Goal: Transaction & Acquisition: Purchase product/service

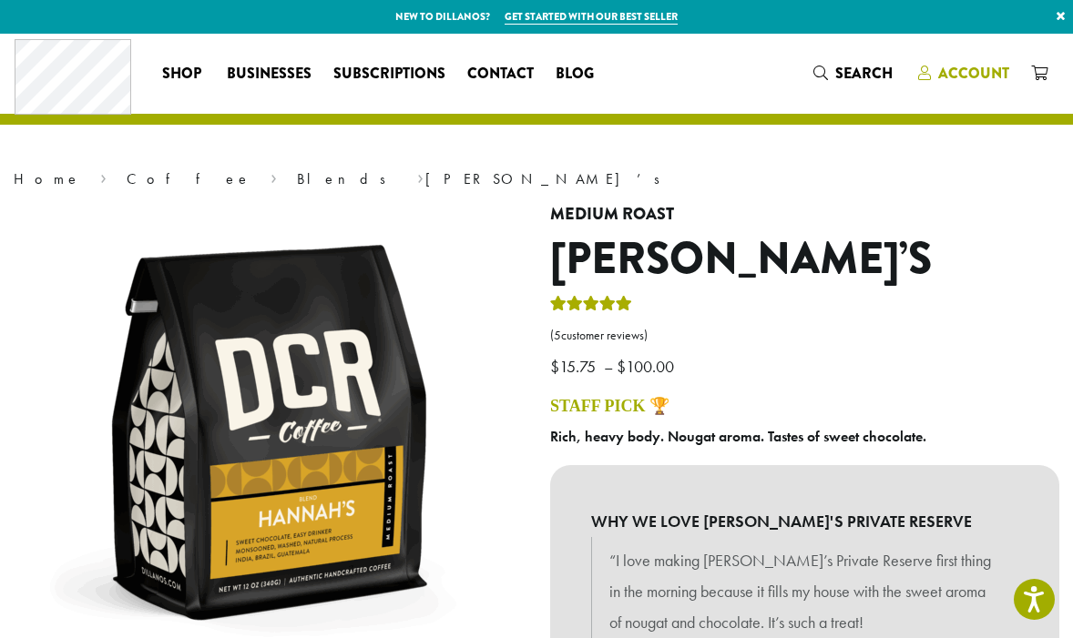
click at [986, 74] on span "Account" at bounding box center [973, 73] width 71 height 21
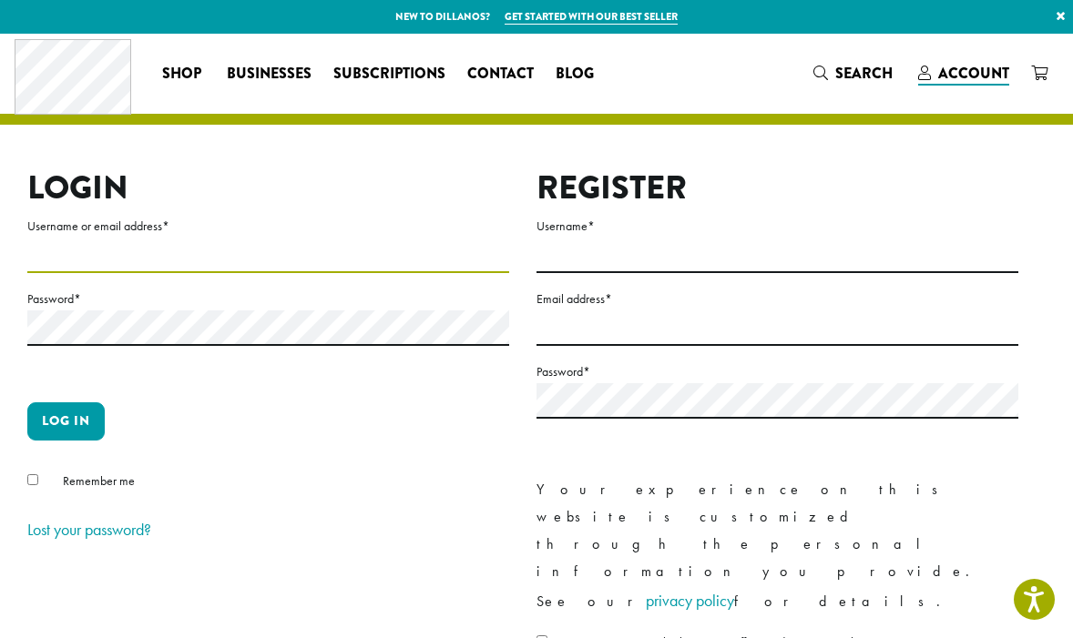
type input "*********"
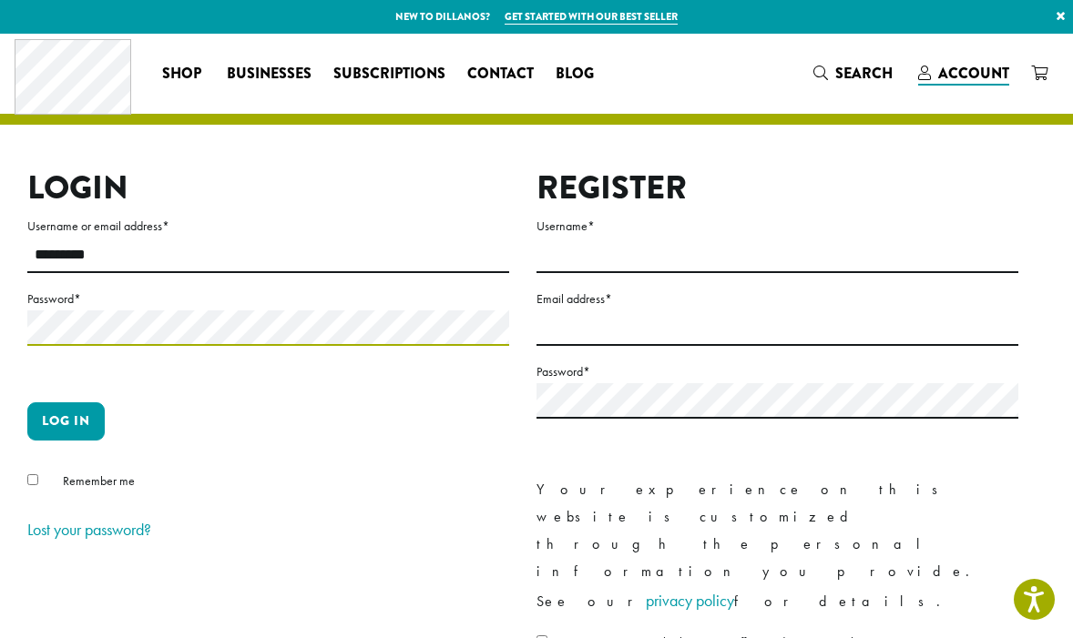
click at [66, 421] on button "Log in" at bounding box center [65, 422] width 77 height 38
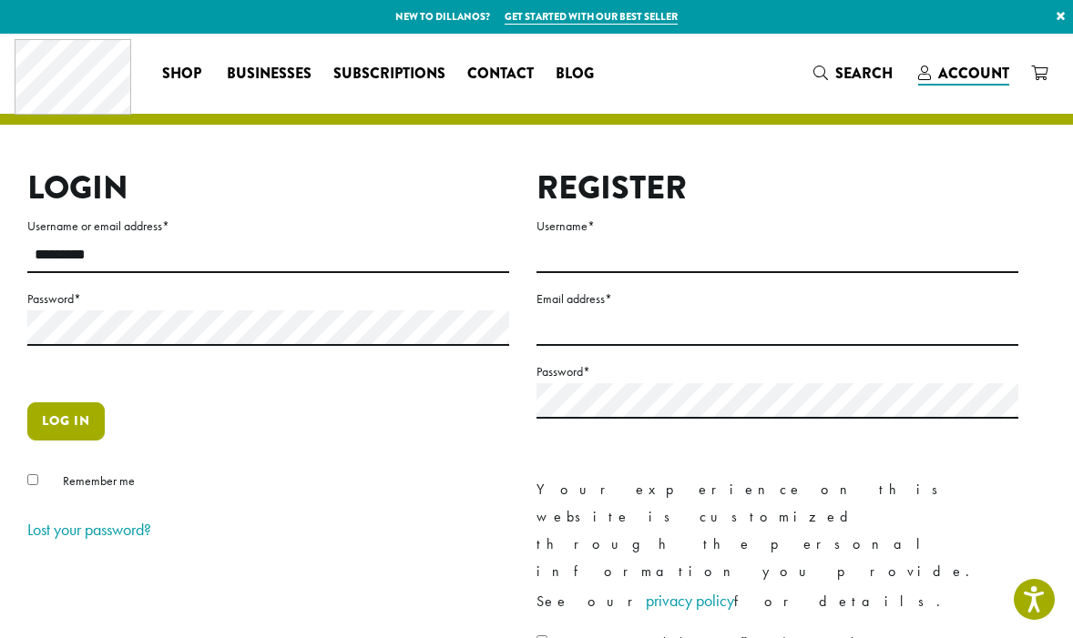
click at [46, 419] on button "Log in" at bounding box center [65, 422] width 77 height 38
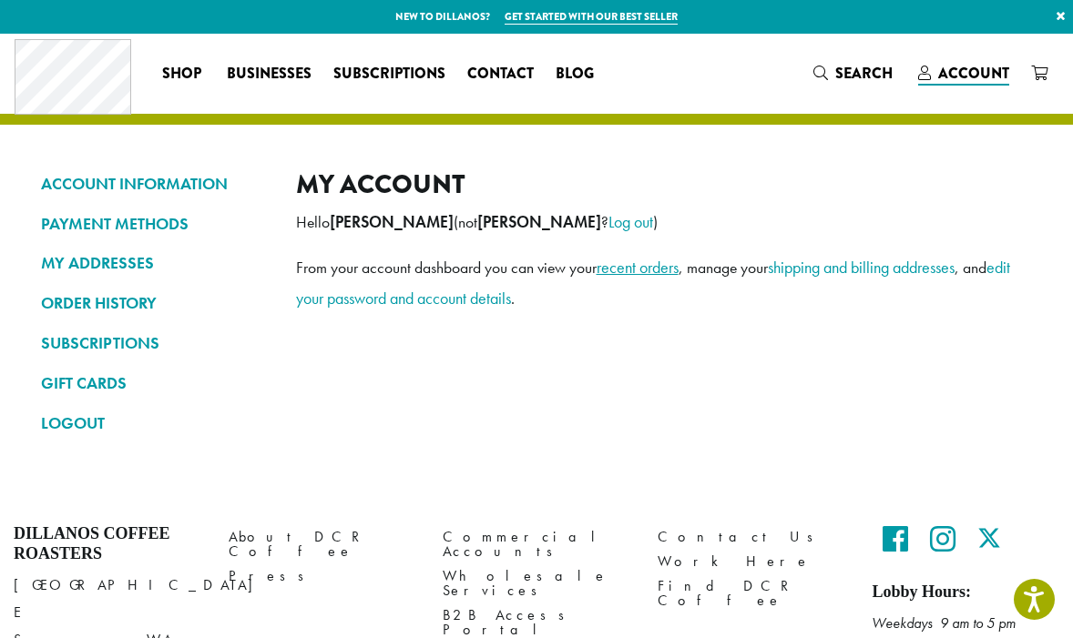
click at [653, 270] on link "recent orders" at bounding box center [637, 267] width 82 height 21
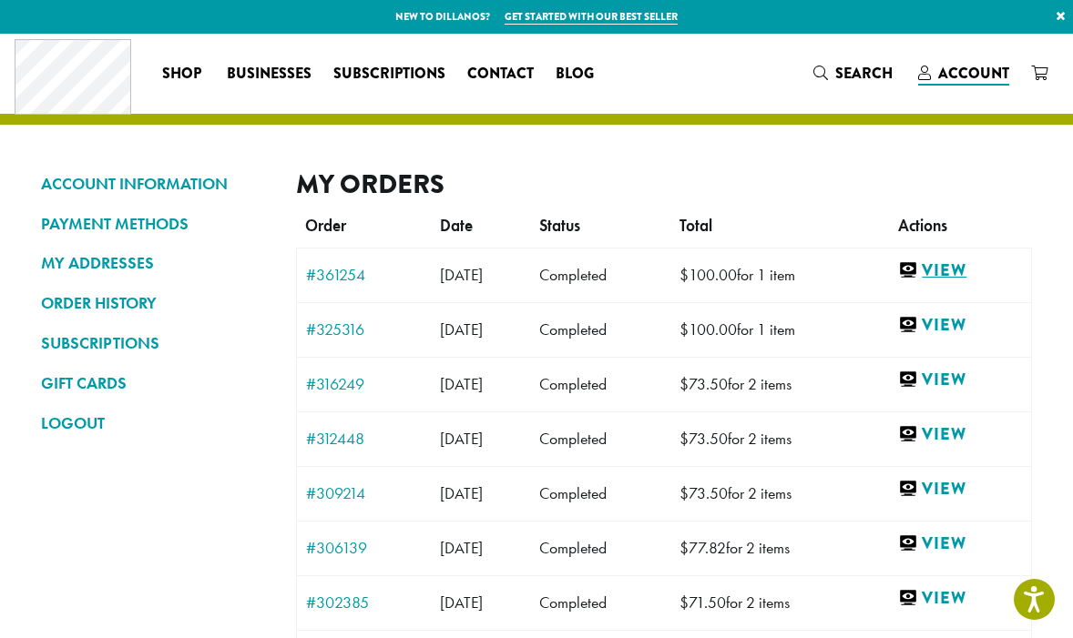
click at [964, 271] on link "View" at bounding box center [960, 271] width 124 height 23
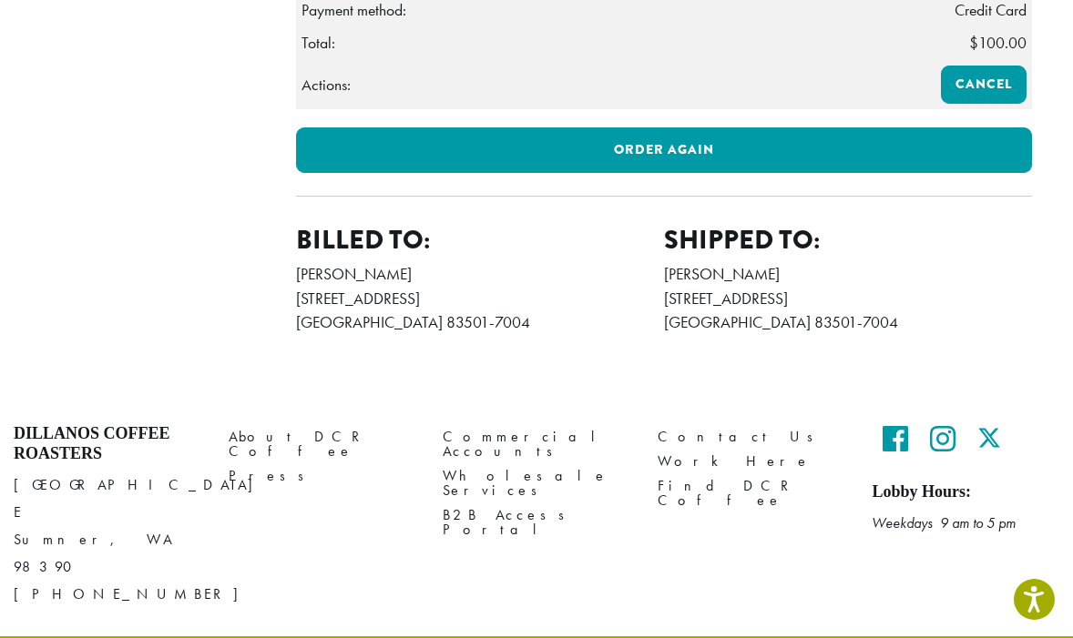
scroll to position [808, 0]
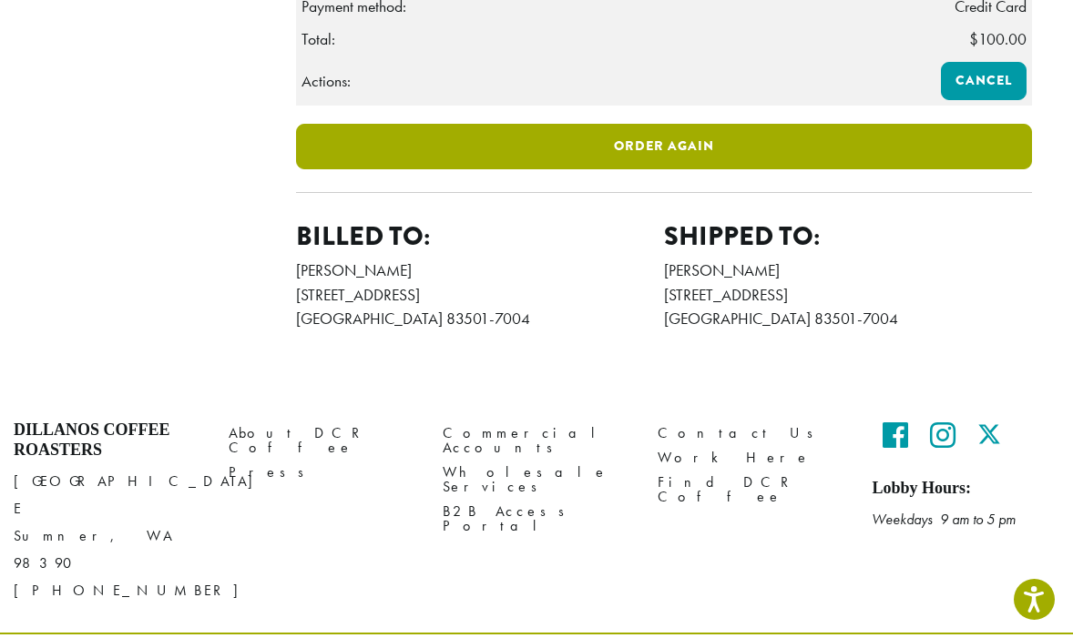
click at [606, 169] on link "Order again" at bounding box center [664, 147] width 737 height 46
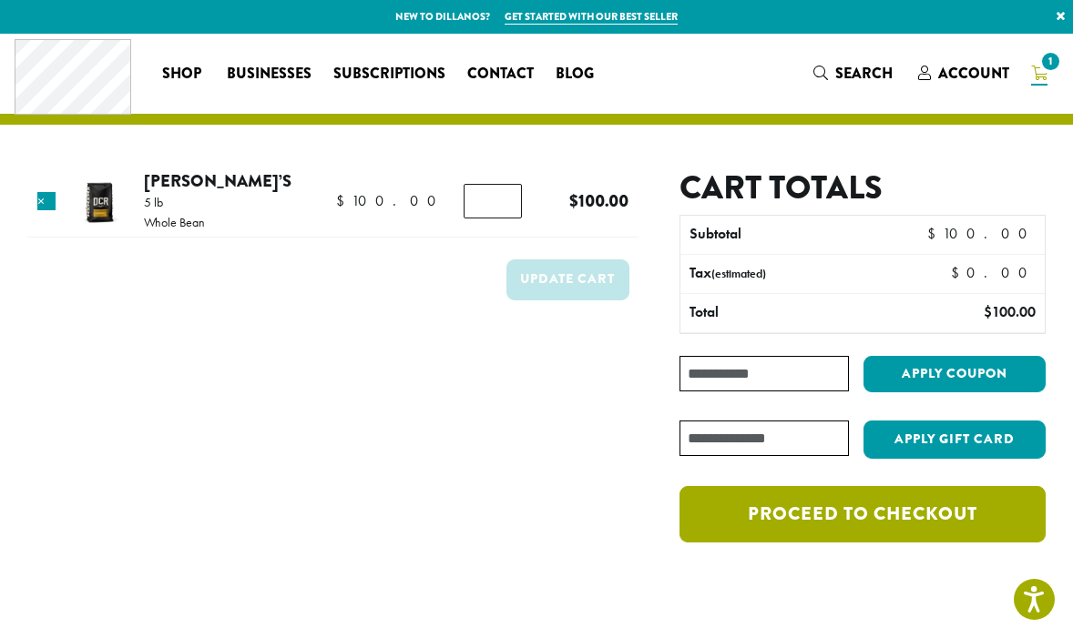
click at [843, 522] on link "Proceed to checkout" at bounding box center [862, 514] width 366 height 56
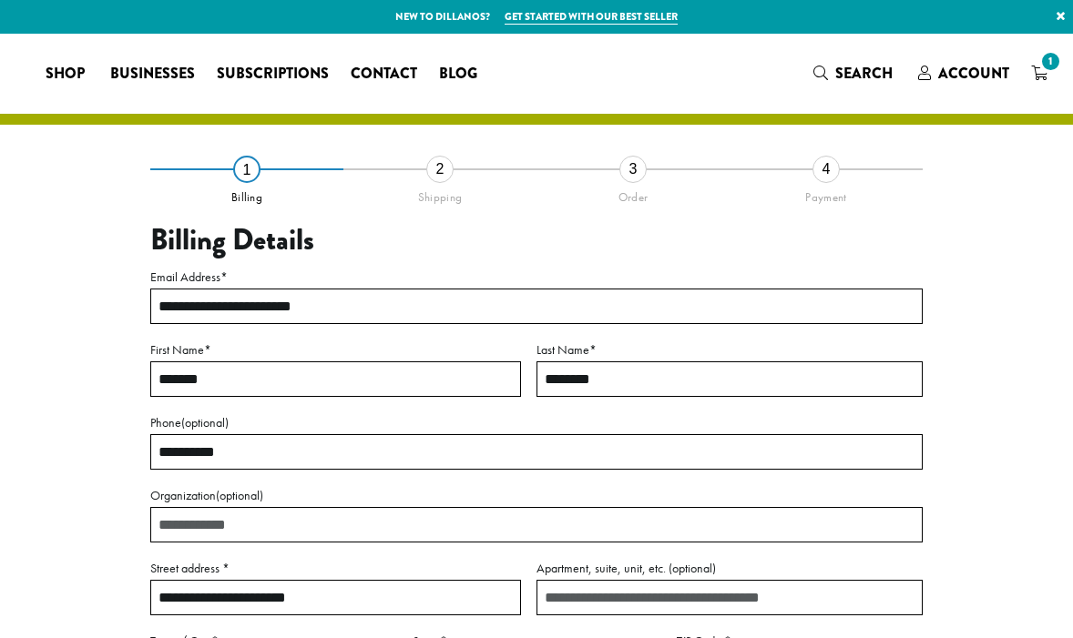
select select "**"
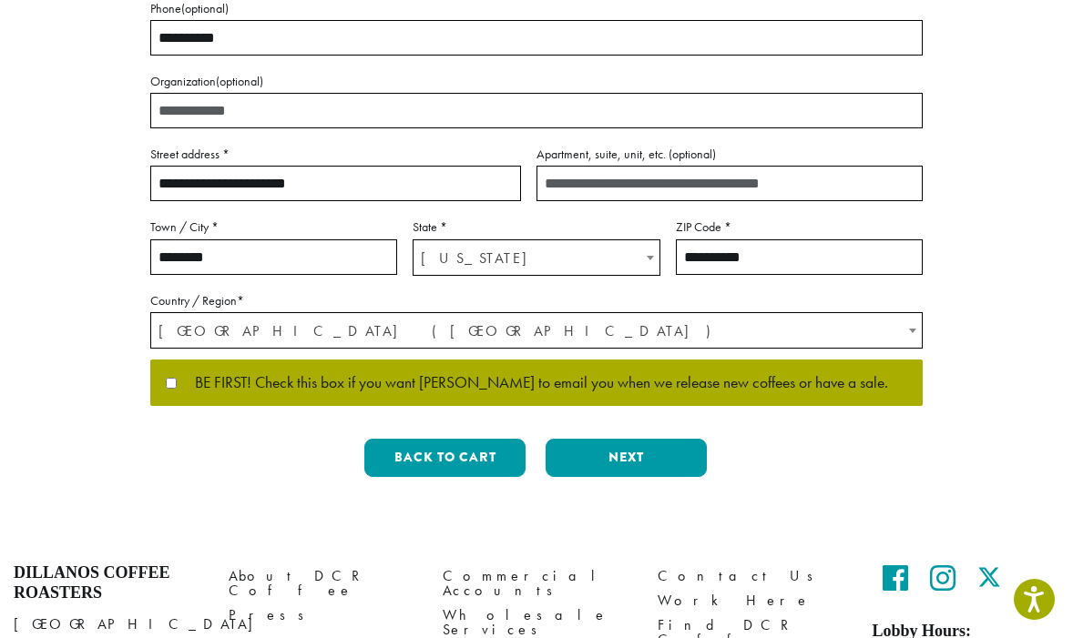
scroll to position [417, 0]
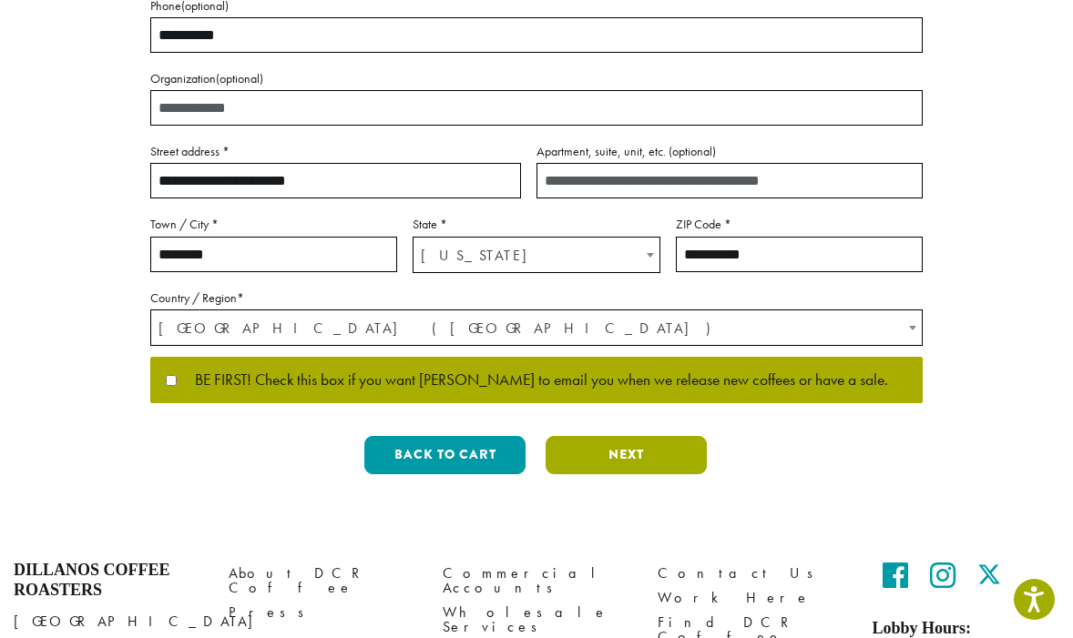
click at [607, 454] on button "Next" at bounding box center [625, 455] width 161 height 38
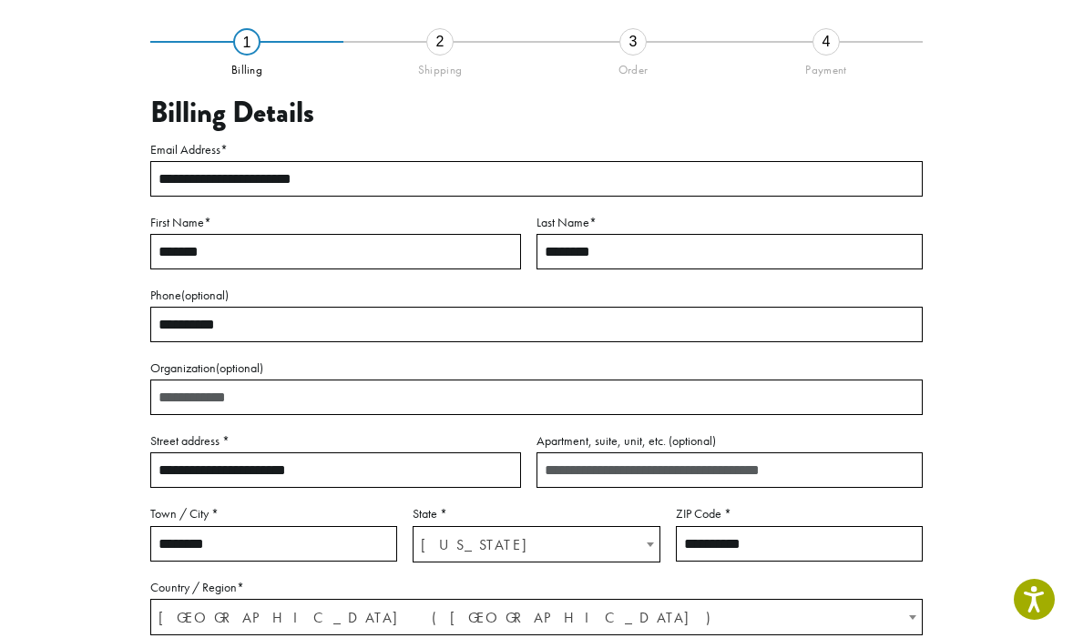
scroll to position [104, 0]
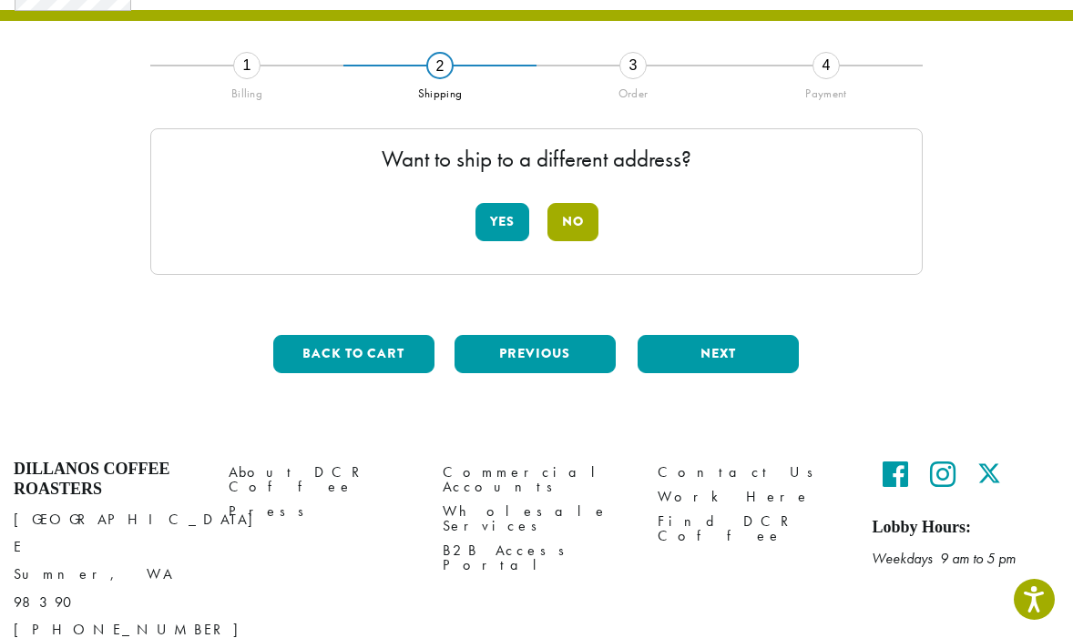
click at [585, 222] on button "No" at bounding box center [572, 222] width 51 height 38
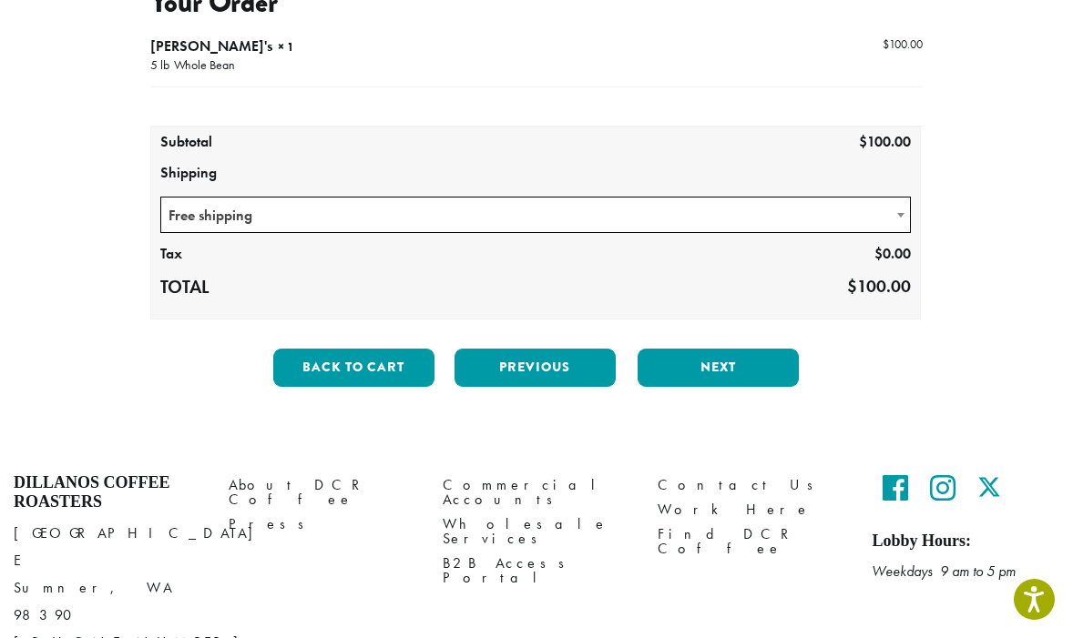
scroll to position [240, 0]
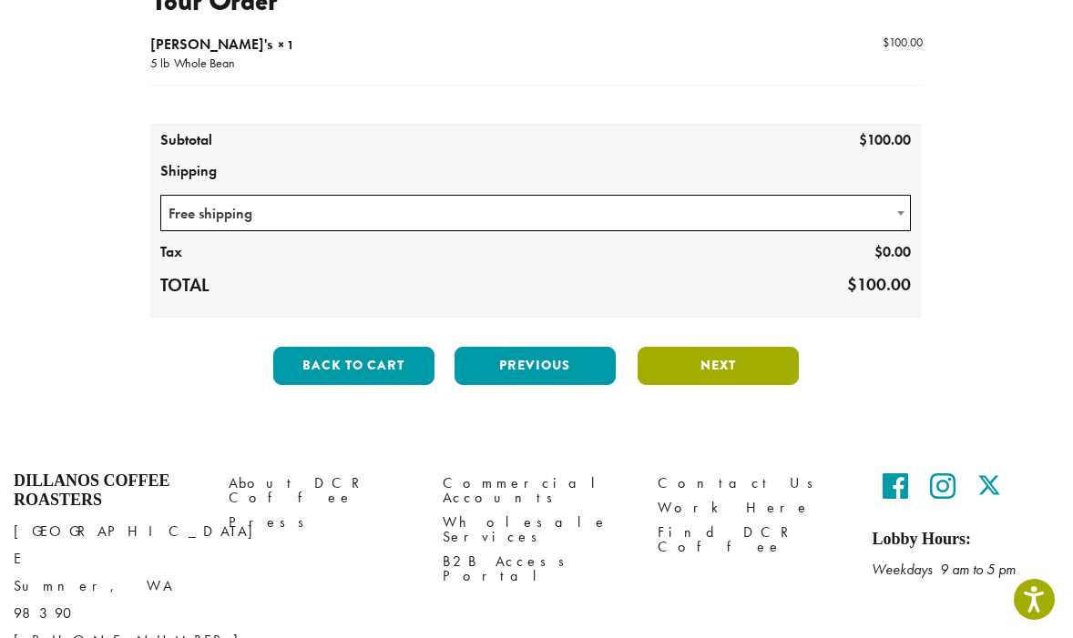
click at [706, 359] on button "Next" at bounding box center [717, 366] width 161 height 38
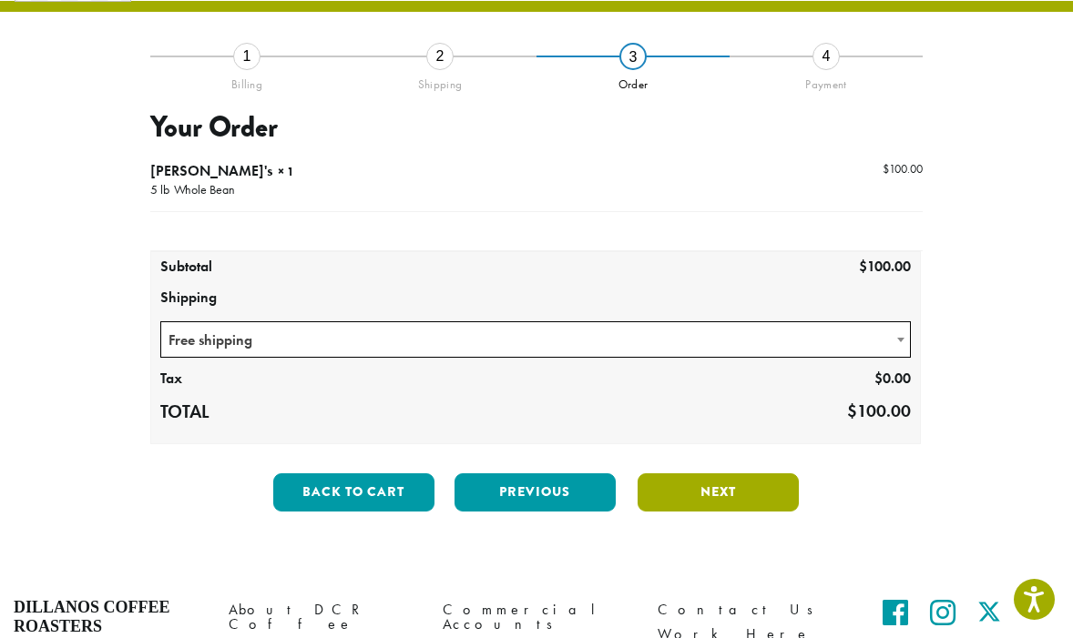
scroll to position [104, 0]
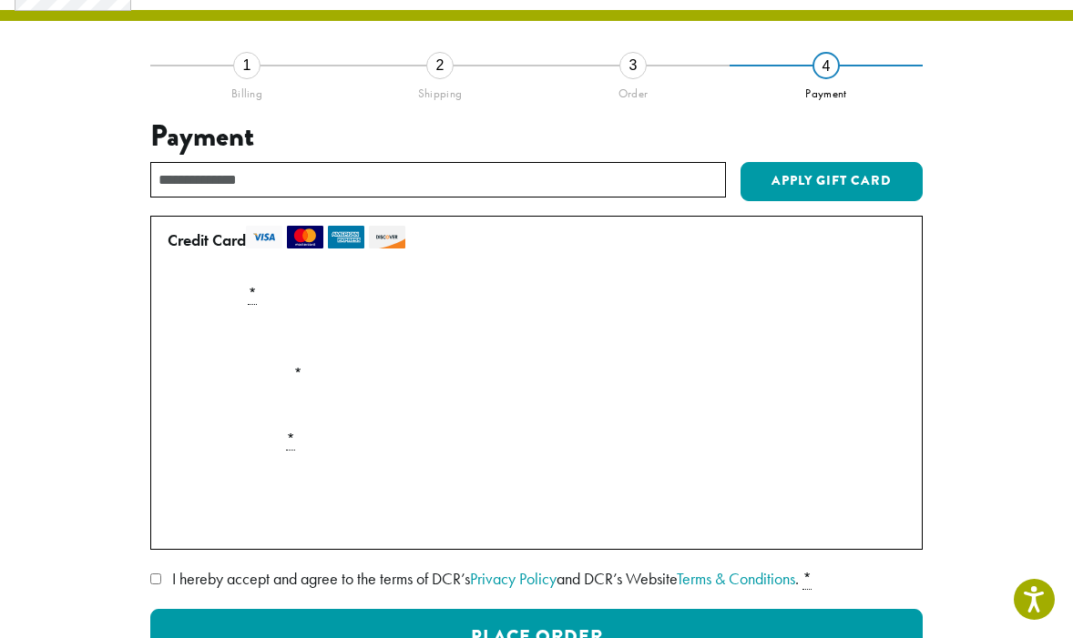
click at [221, 459] on div "Payment Info" at bounding box center [536, 479] width 752 height 51
click at [974, 536] on div "**********" at bounding box center [536, 408] width 1018 height 687
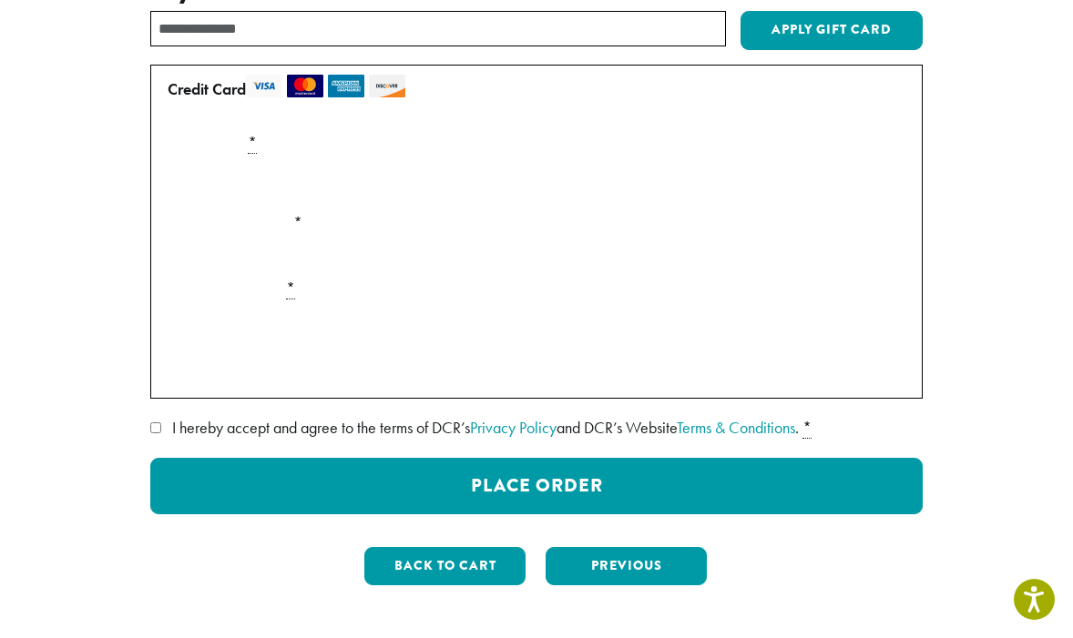
scroll to position [268, 0]
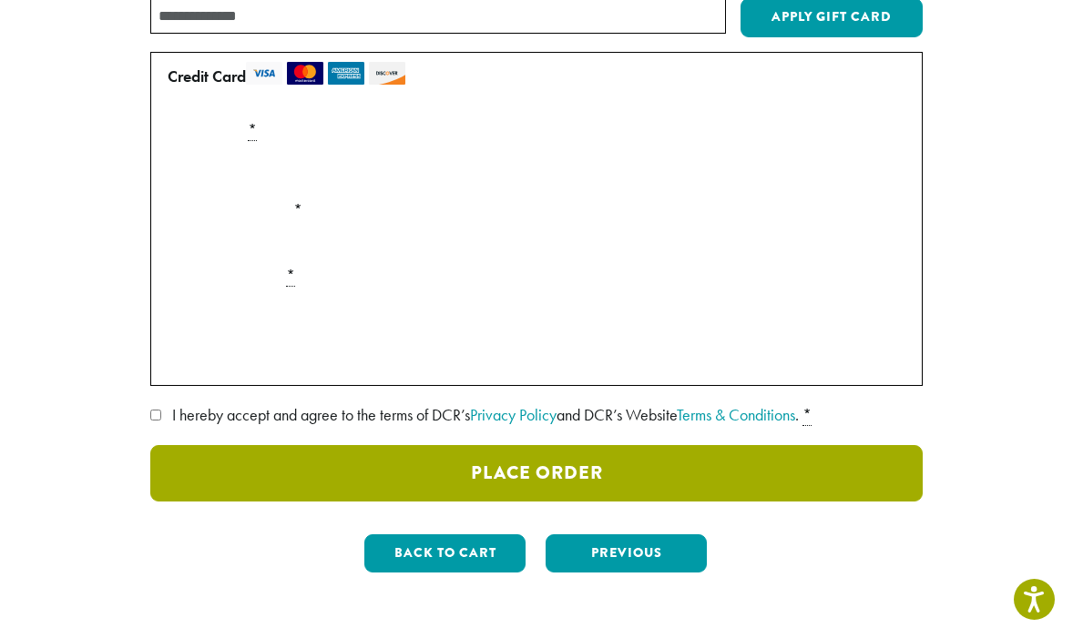
click at [495, 483] on button "Place Order" at bounding box center [536, 473] width 772 height 56
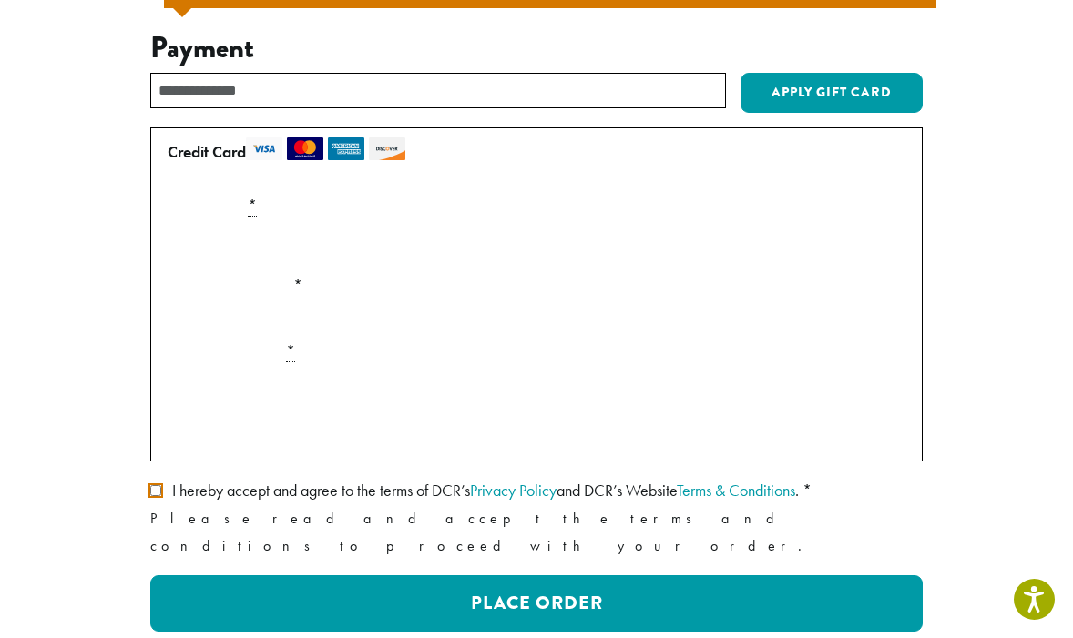
scroll to position [309, 0]
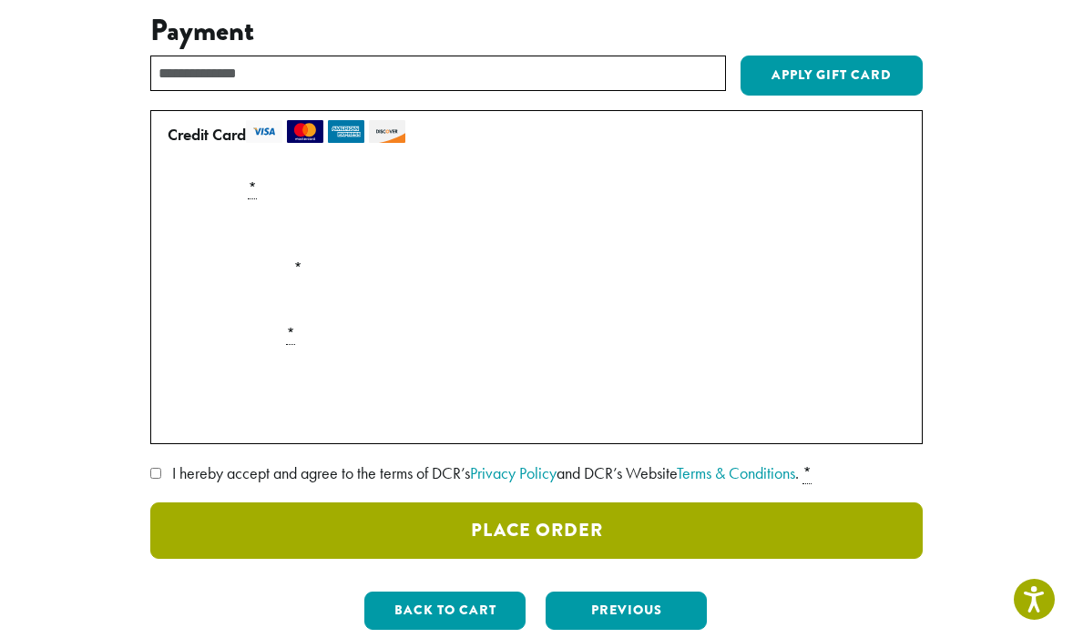
click at [458, 534] on button "Place Order" at bounding box center [536, 531] width 772 height 56
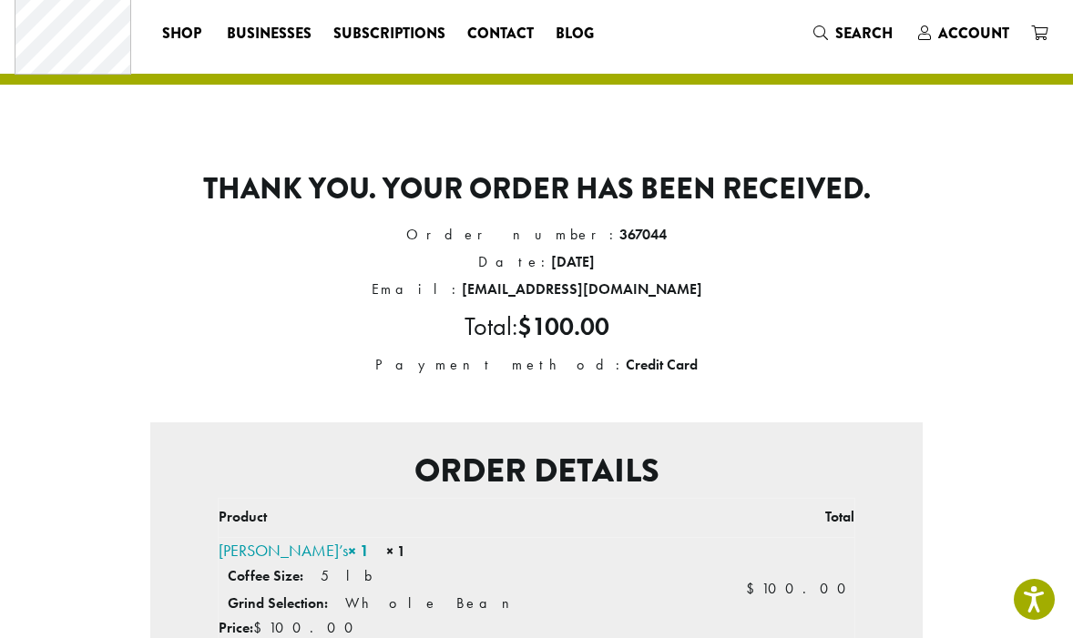
scroll to position [38, 0]
